Goal: Task Accomplishment & Management: Use online tool/utility

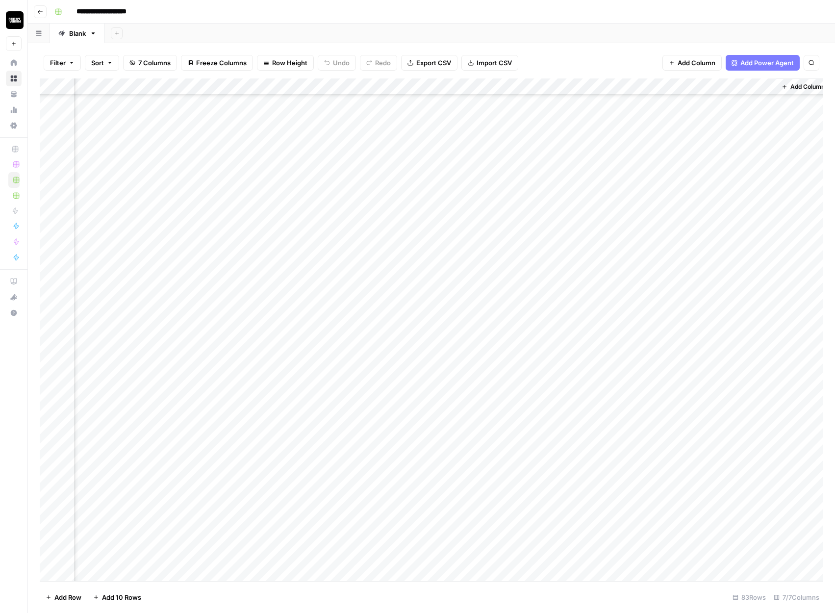
scroll to position [911, 330]
click at [494, 123] on div "Add Column" at bounding box center [431, 329] width 783 height 502
click at [496, 173] on div "Add Column" at bounding box center [431, 329] width 783 height 502
click at [496, 273] on div "Add Column" at bounding box center [431, 329] width 783 height 502
click at [496, 374] on div "Add Column" at bounding box center [431, 329] width 783 height 502
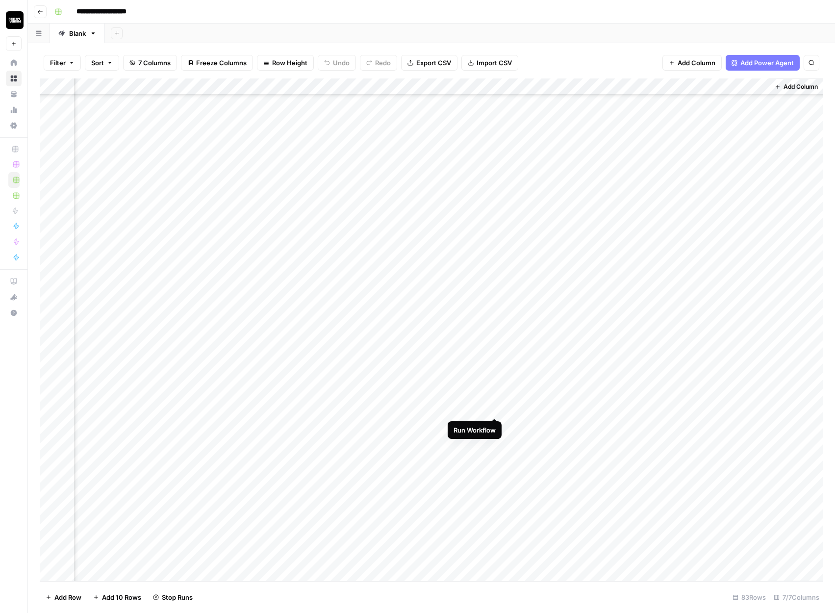
click at [496, 408] on div "Add Column" at bounding box center [431, 329] width 783 height 502
click at [495, 557] on div "Add Column" at bounding box center [431, 329] width 783 height 502
click at [494, 476] on div "Add Column" at bounding box center [431, 329] width 783 height 502
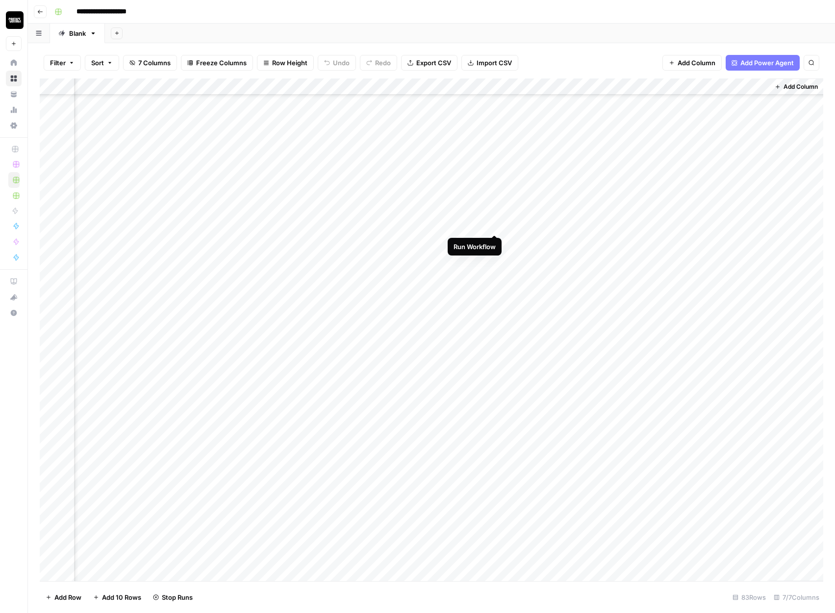
click at [494, 224] on div "Add Column" at bounding box center [431, 329] width 783 height 502
click at [496, 244] on div "Add Column" at bounding box center [431, 329] width 783 height 502
click at [496, 186] on div "Add Column" at bounding box center [431, 329] width 783 height 502
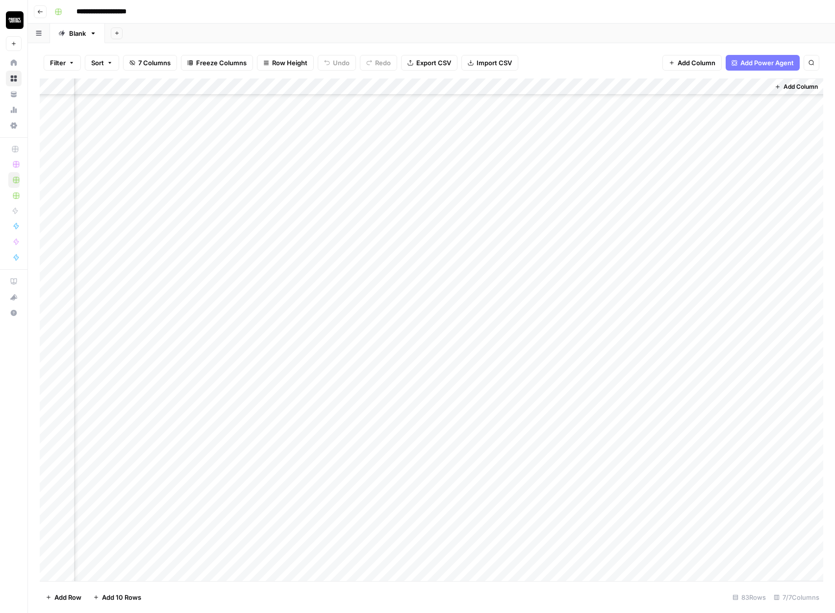
click at [288, 450] on div "Add Column" at bounding box center [431, 329] width 783 height 502
click at [289, 207] on div "Add Column" at bounding box center [431, 329] width 783 height 502
click at [289, 307] on div "Add Column" at bounding box center [431, 329] width 783 height 502
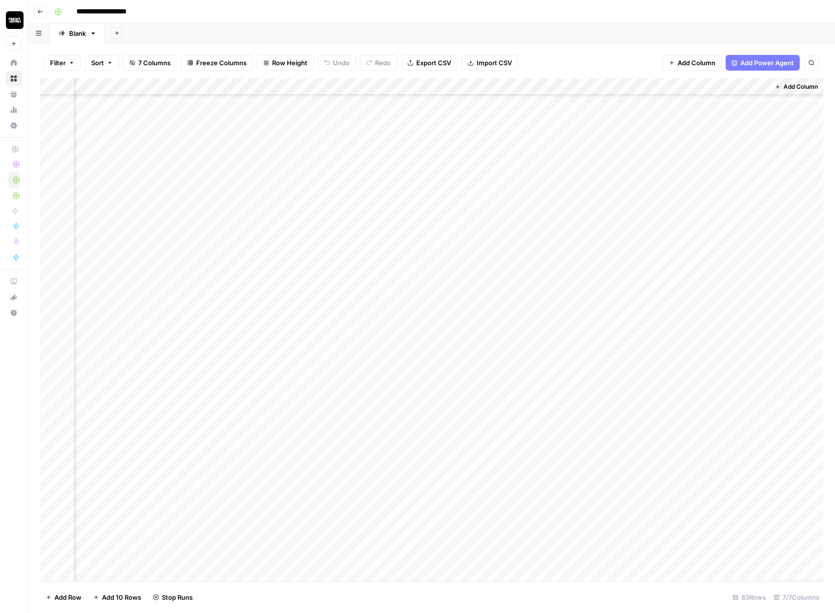
scroll to position [147, 330]
click at [292, 241] on div "Add Column" at bounding box center [431, 329] width 783 height 502
click at [290, 222] on div "Add Column" at bounding box center [431, 329] width 783 height 502
click at [496, 173] on div "Add Column" at bounding box center [431, 329] width 783 height 502
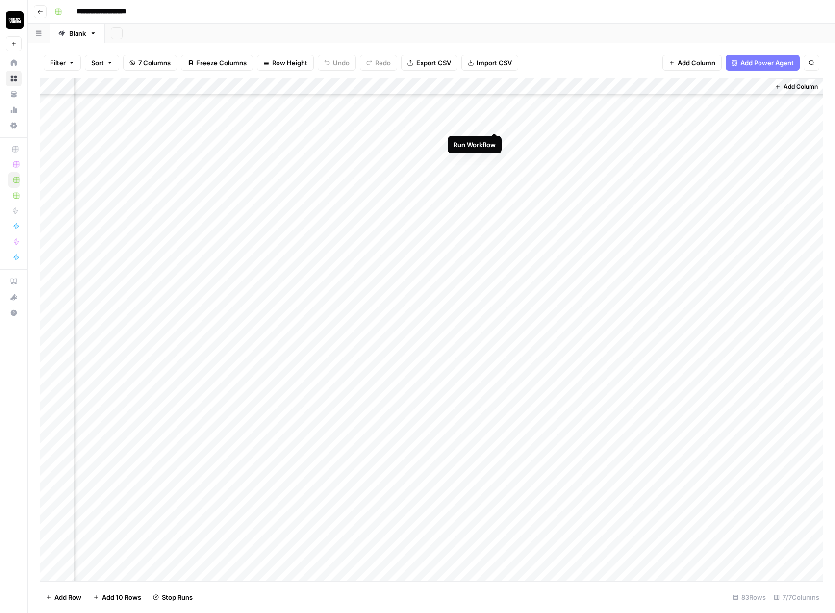
click at [493, 123] on div "Add Column" at bounding box center [431, 329] width 783 height 502
click at [494, 374] on div "Add Column" at bounding box center [431, 329] width 783 height 502
click at [494, 405] on div "Add Column" at bounding box center [431, 329] width 783 height 502
click at [494, 326] on div "Add Column" at bounding box center [431, 329] width 783 height 502
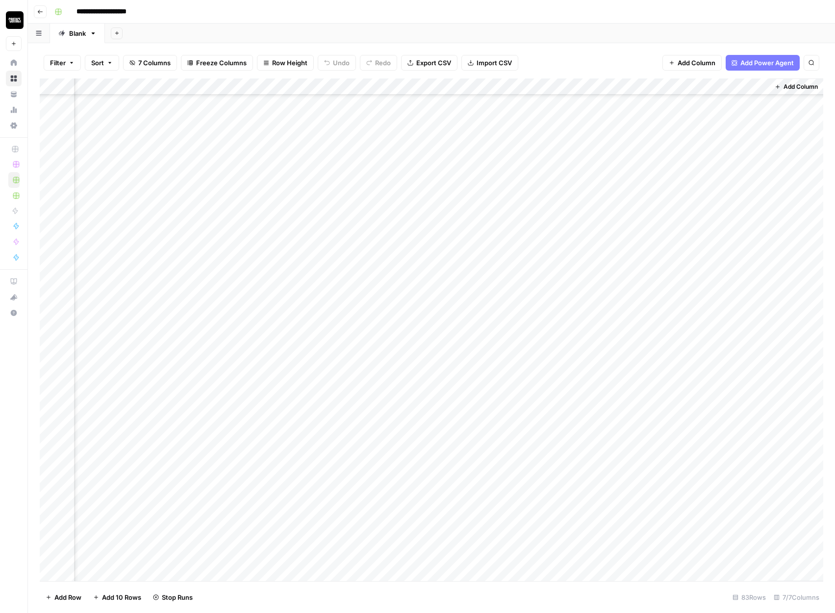
scroll to position [511, 330]
click at [494, 242] on div "Add Column" at bounding box center [431, 329] width 783 height 502
click at [289, 265] on div "Add Column" at bounding box center [431, 329] width 783 height 502
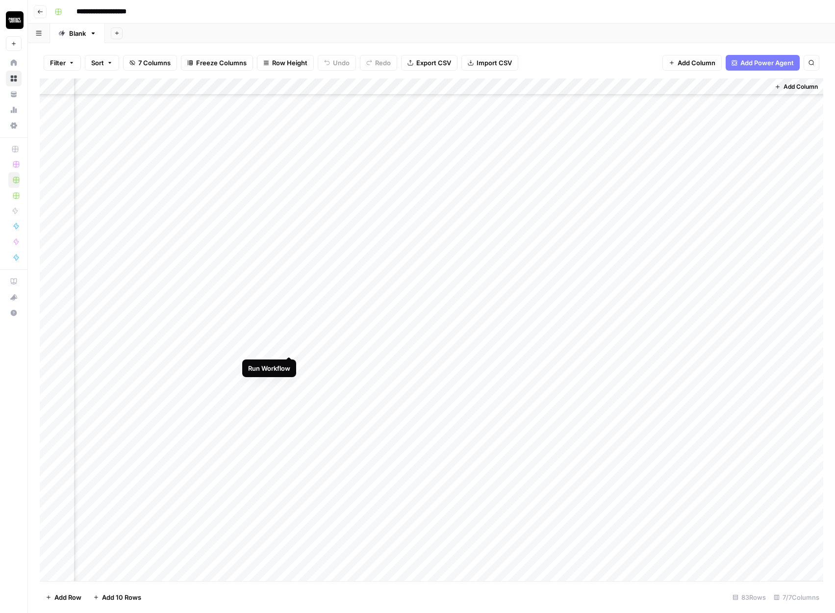
click at [290, 347] on div "Add Column" at bounding box center [431, 329] width 783 height 502
click at [495, 232] on div "Add Column" at bounding box center [431, 329] width 783 height 502
click at [495, 283] on div "Add Column" at bounding box center [431, 329] width 783 height 502
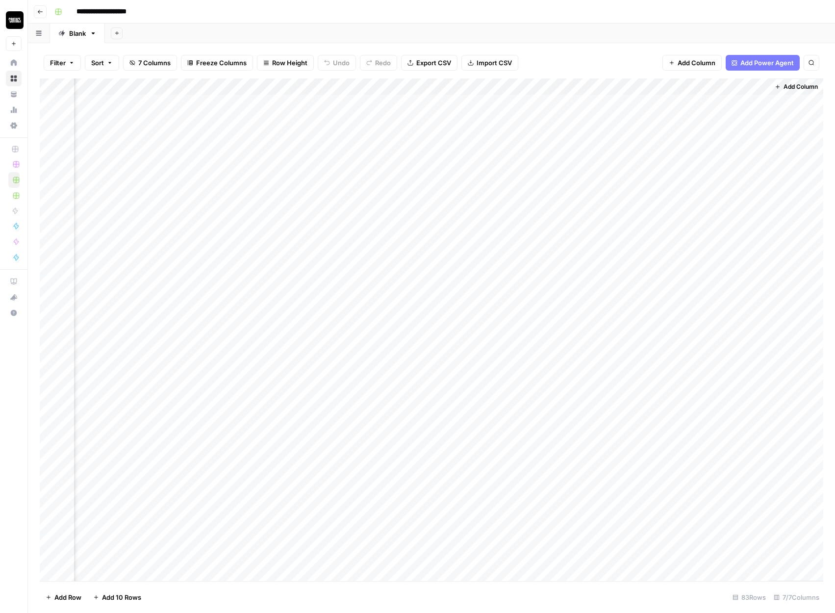
click at [706, 85] on div "Add Column" at bounding box center [431, 329] width 783 height 502
click at [697, 110] on input "Fa Qs" at bounding box center [738, 110] width 99 height 10
type input "FAQQs"
click at [710, 90] on div "Add Column" at bounding box center [431, 329] width 783 height 502
click at [703, 110] on input "FAQQs" at bounding box center [738, 110] width 99 height 10
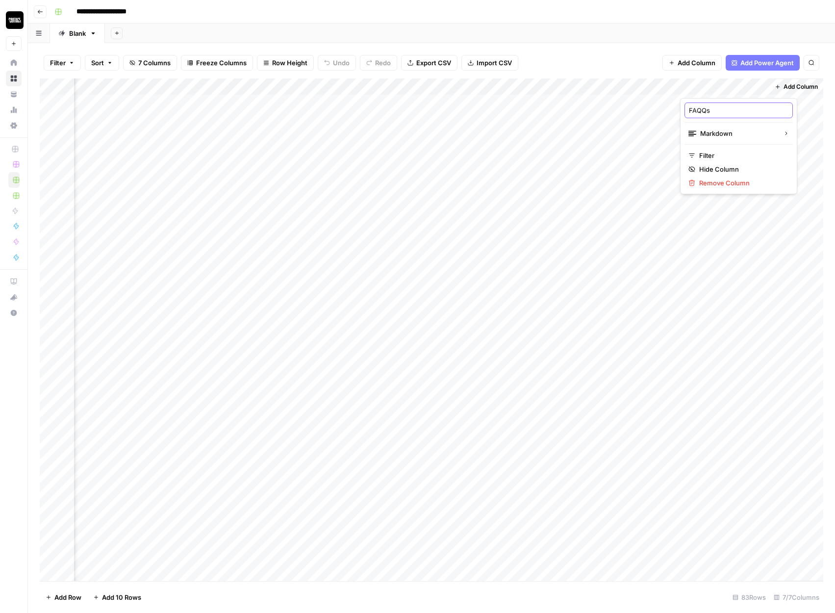
type input "FAQs"
click at [603, 52] on div "Filter Sort 7 Columns Freeze Columns Row Height Undo Redo Export CSV Import CSV…" at bounding box center [431, 62] width 783 height 31
click at [762, 82] on div "Add Column" at bounding box center [431, 329] width 783 height 502
click at [702, 111] on input "FAQQs" at bounding box center [738, 110] width 99 height 10
type input "FAQs"
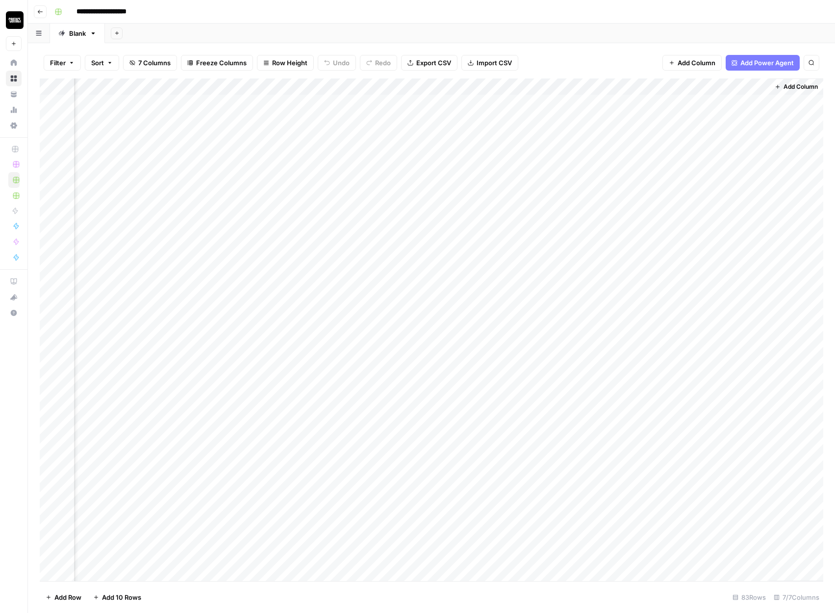
click at [589, 62] on div "Filter Sort 7 Columns Freeze Columns Row Height Undo Redo Export CSV Import CSV…" at bounding box center [431, 62] width 783 height 31
click at [493, 351] on div "Add Column" at bounding box center [431, 329] width 783 height 502
click at [493, 403] on div "Add Column" at bounding box center [431, 329] width 783 height 502
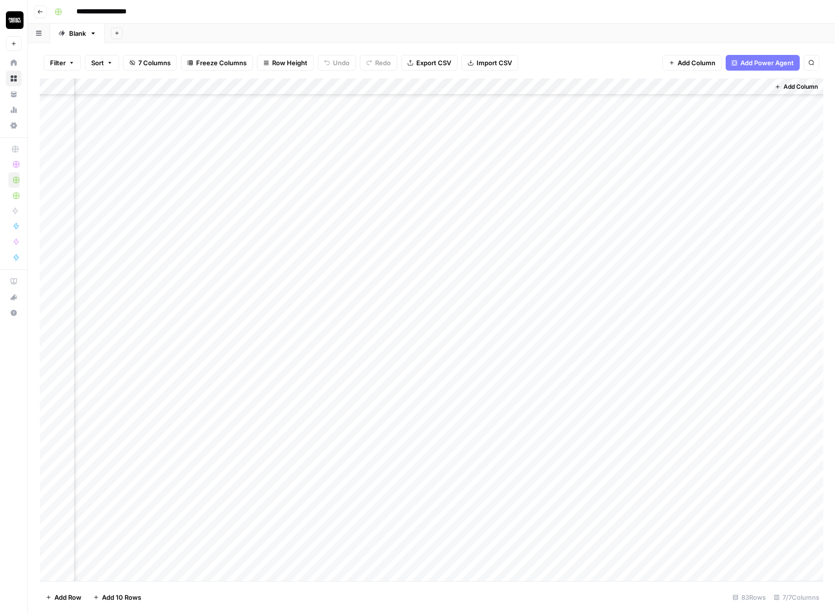
click at [494, 485] on div "Add Column" at bounding box center [431, 329] width 783 height 502
click at [491, 172] on div "Add Column" at bounding box center [431, 329] width 783 height 502
click at [492, 374] on div "Add Column" at bounding box center [431, 329] width 783 height 502
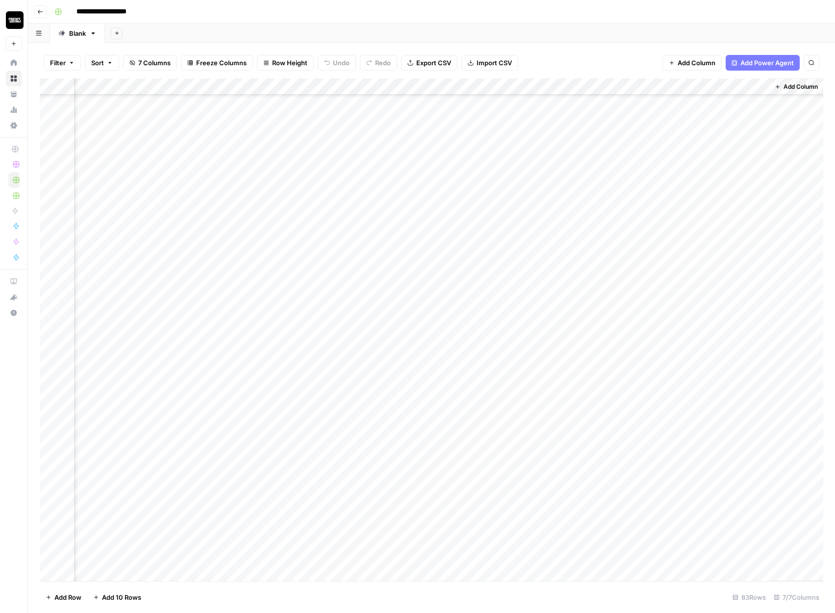
scroll to position [0, 330]
click at [440, 63] on span "Export CSV" at bounding box center [433, 63] width 35 height 10
